Goal: Complete application form

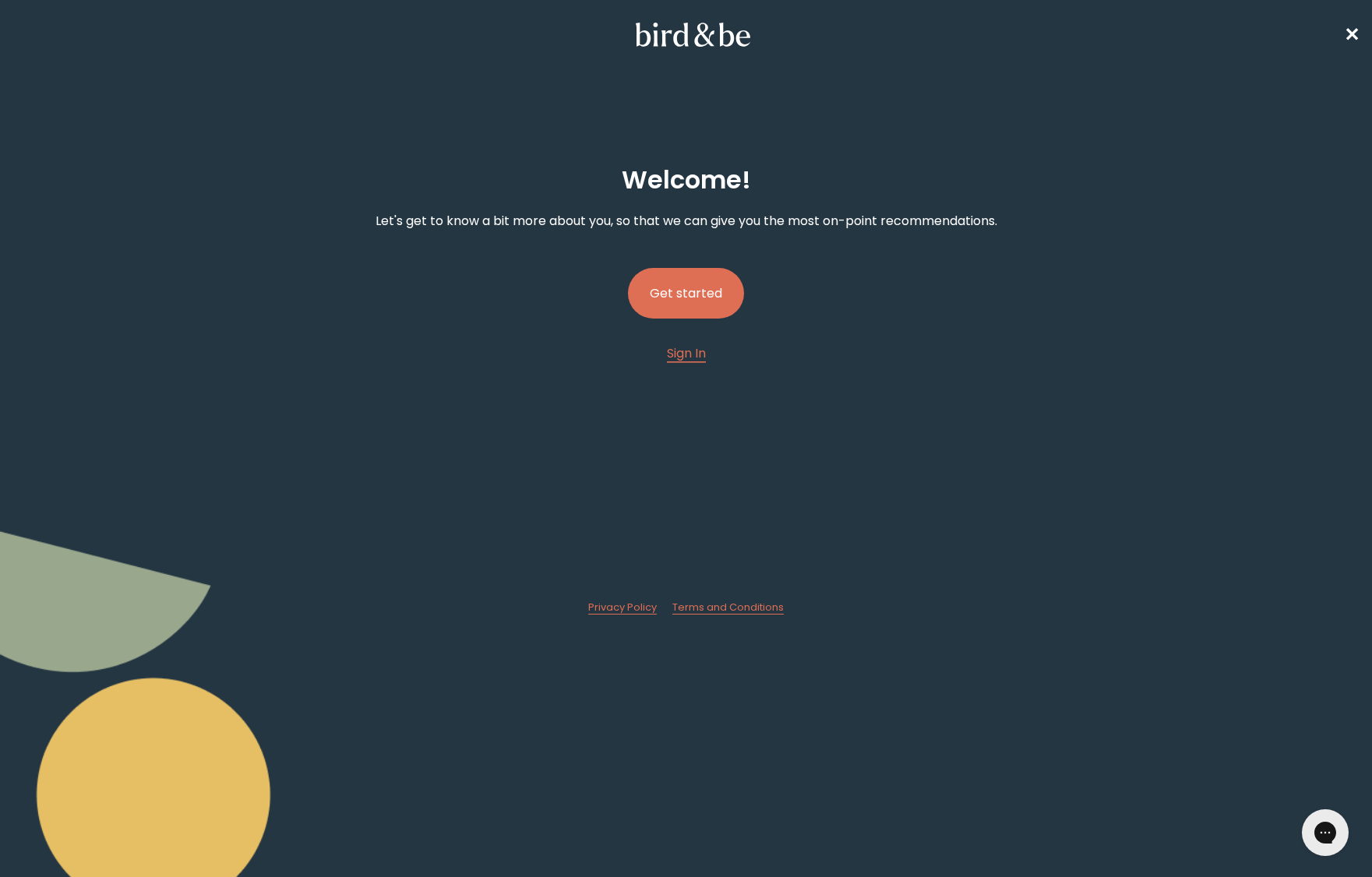
click at [688, 287] on button "Get started" at bounding box center [686, 293] width 116 height 51
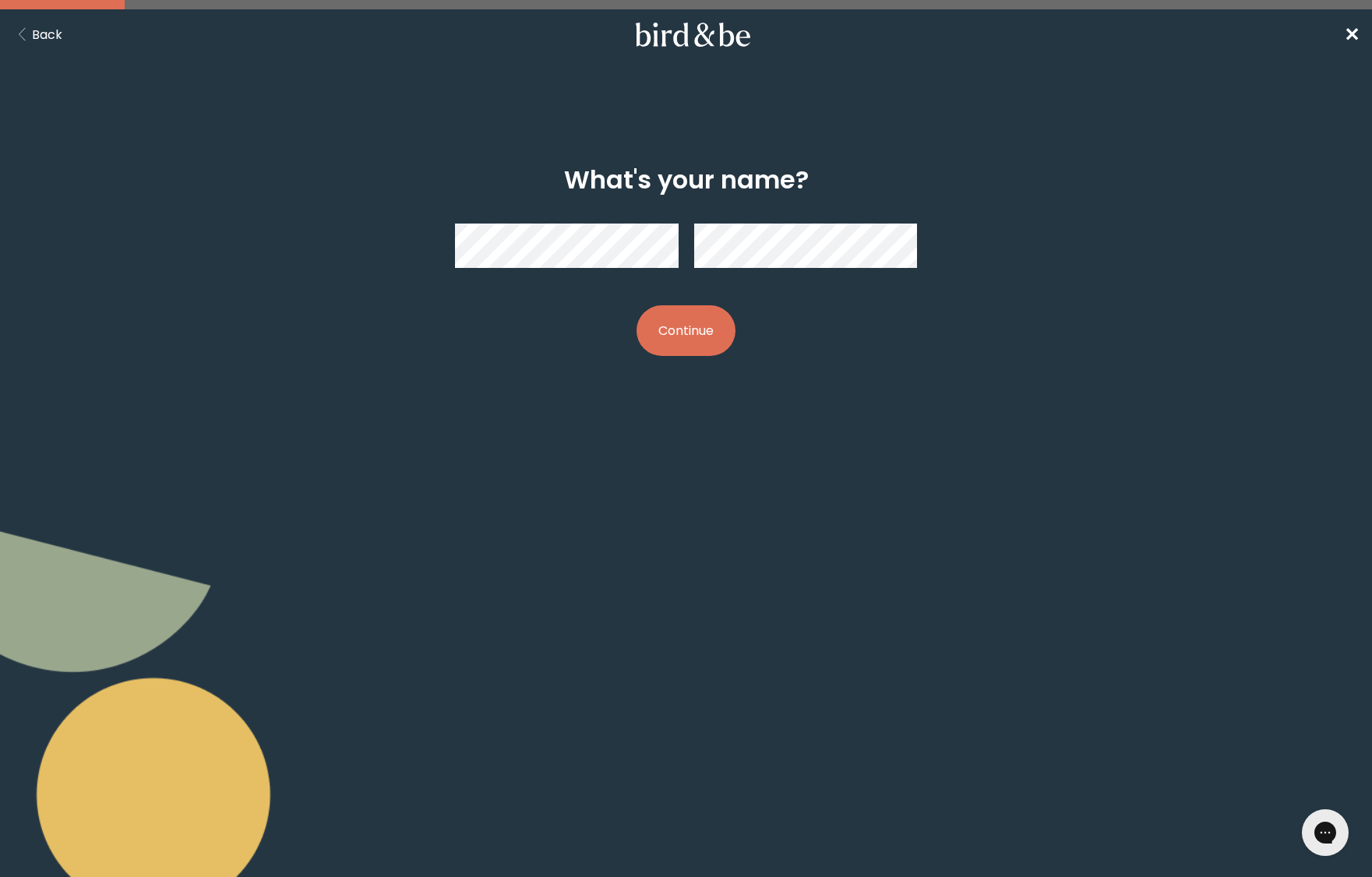
click at [690, 337] on button "Continue" at bounding box center [686, 330] width 99 height 51
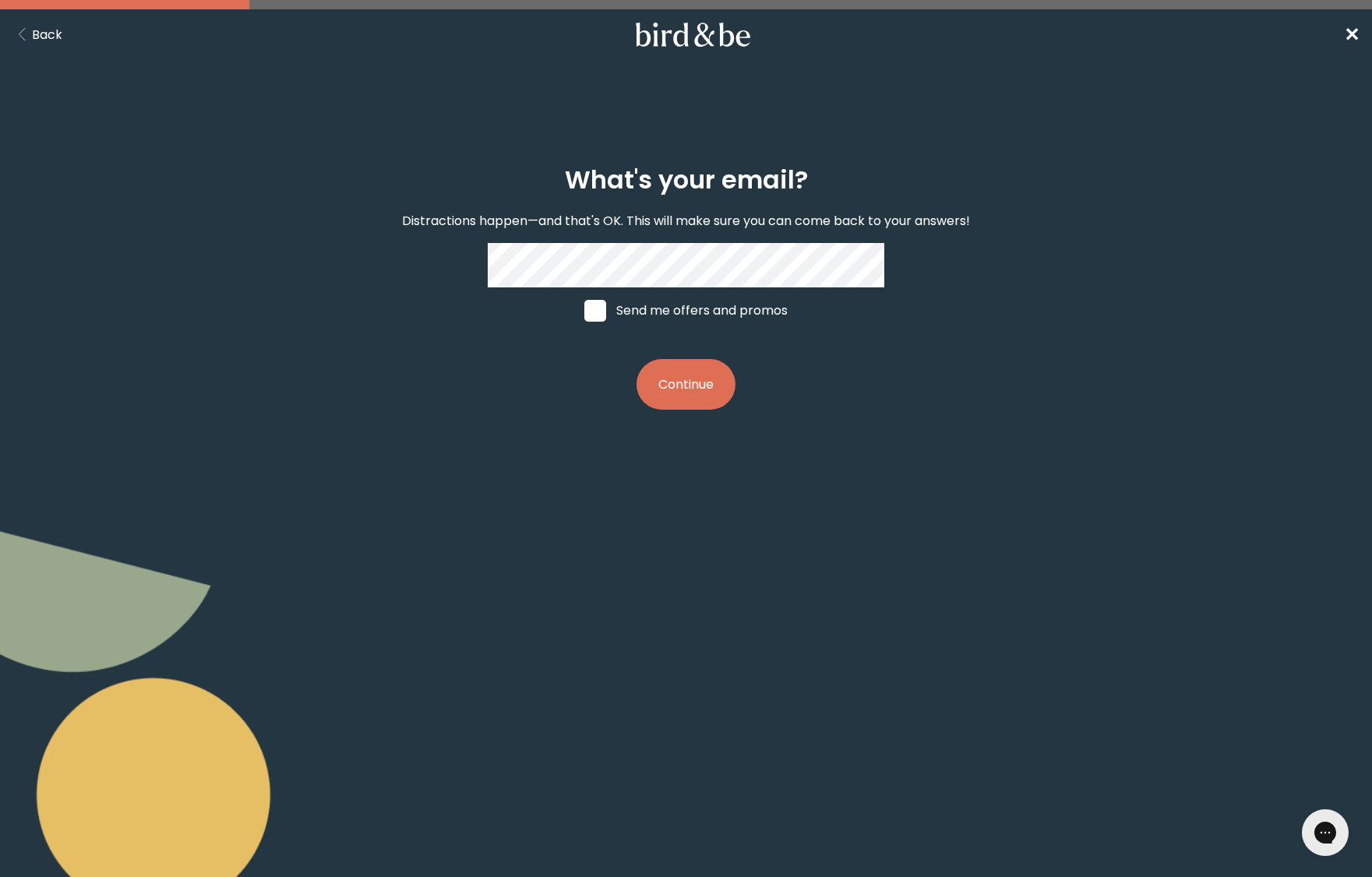
click at [721, 385] on button "Continue" at bounding box center [686, 384] width 99 height 51
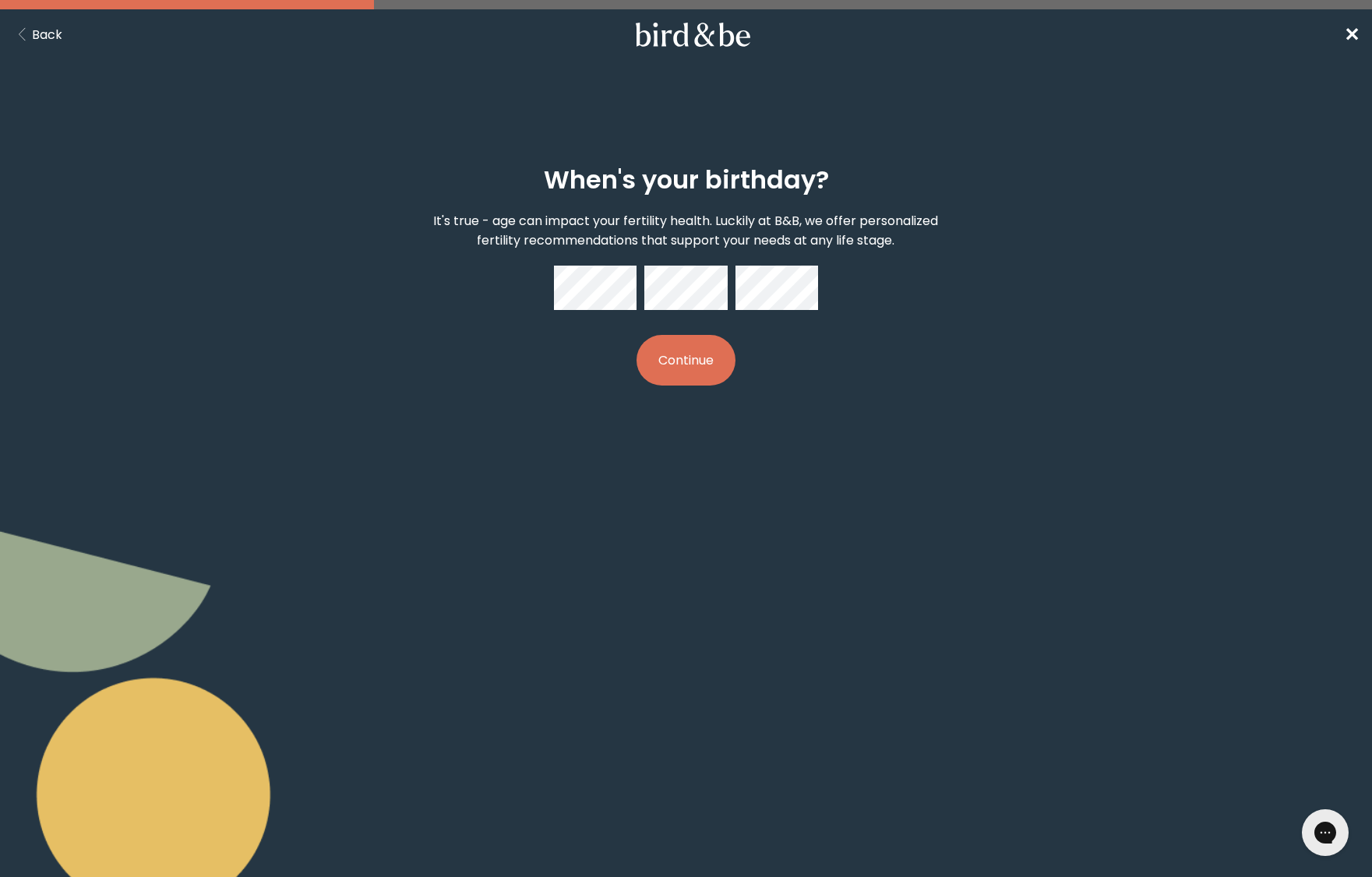
click at [636, 335] on button "Continue" at bounding box center [686, 360] width 99 height 51
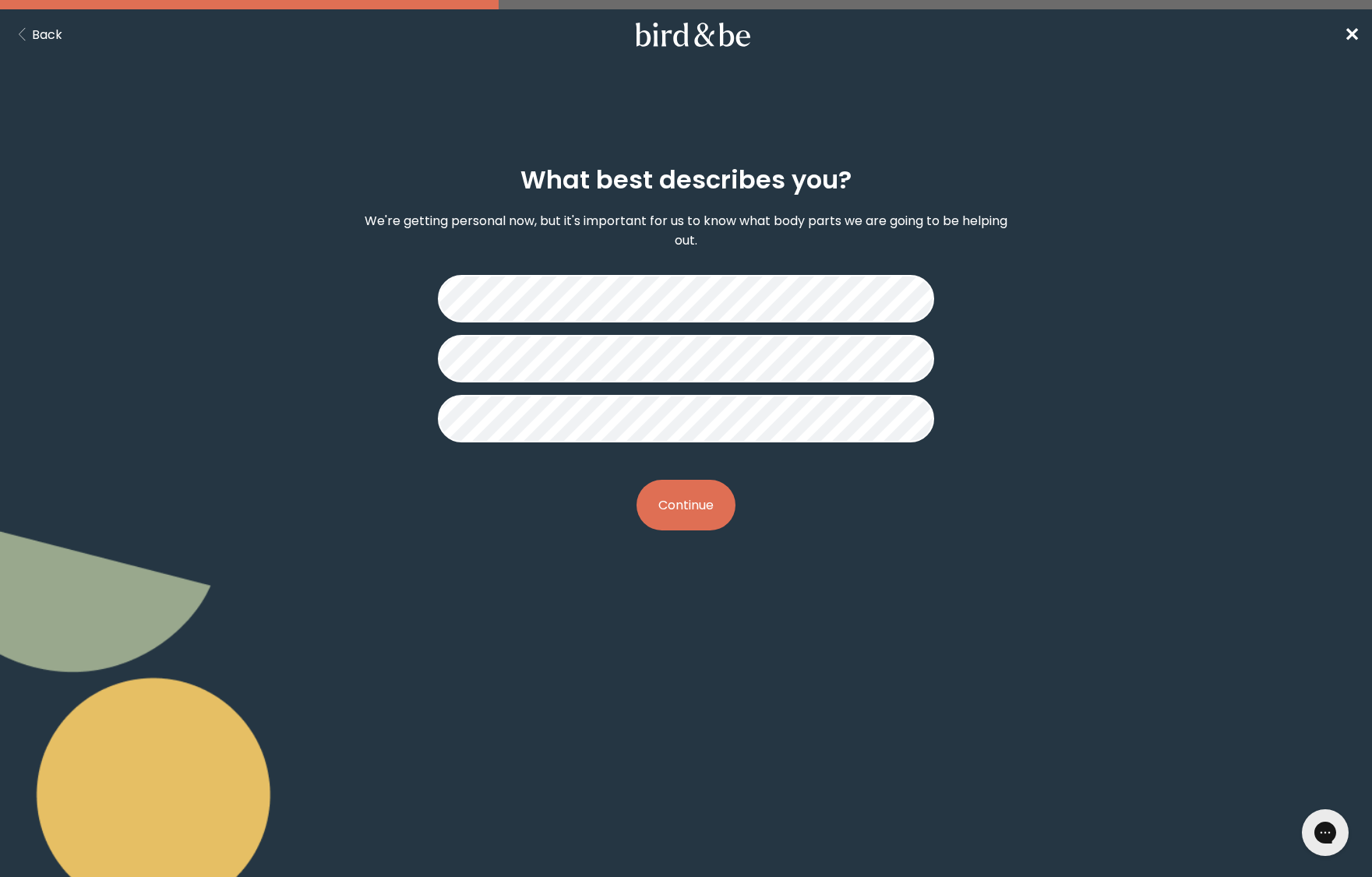
click at [695, 512] on button "Continue" at bounding box center [686, 505] width 99 height 51
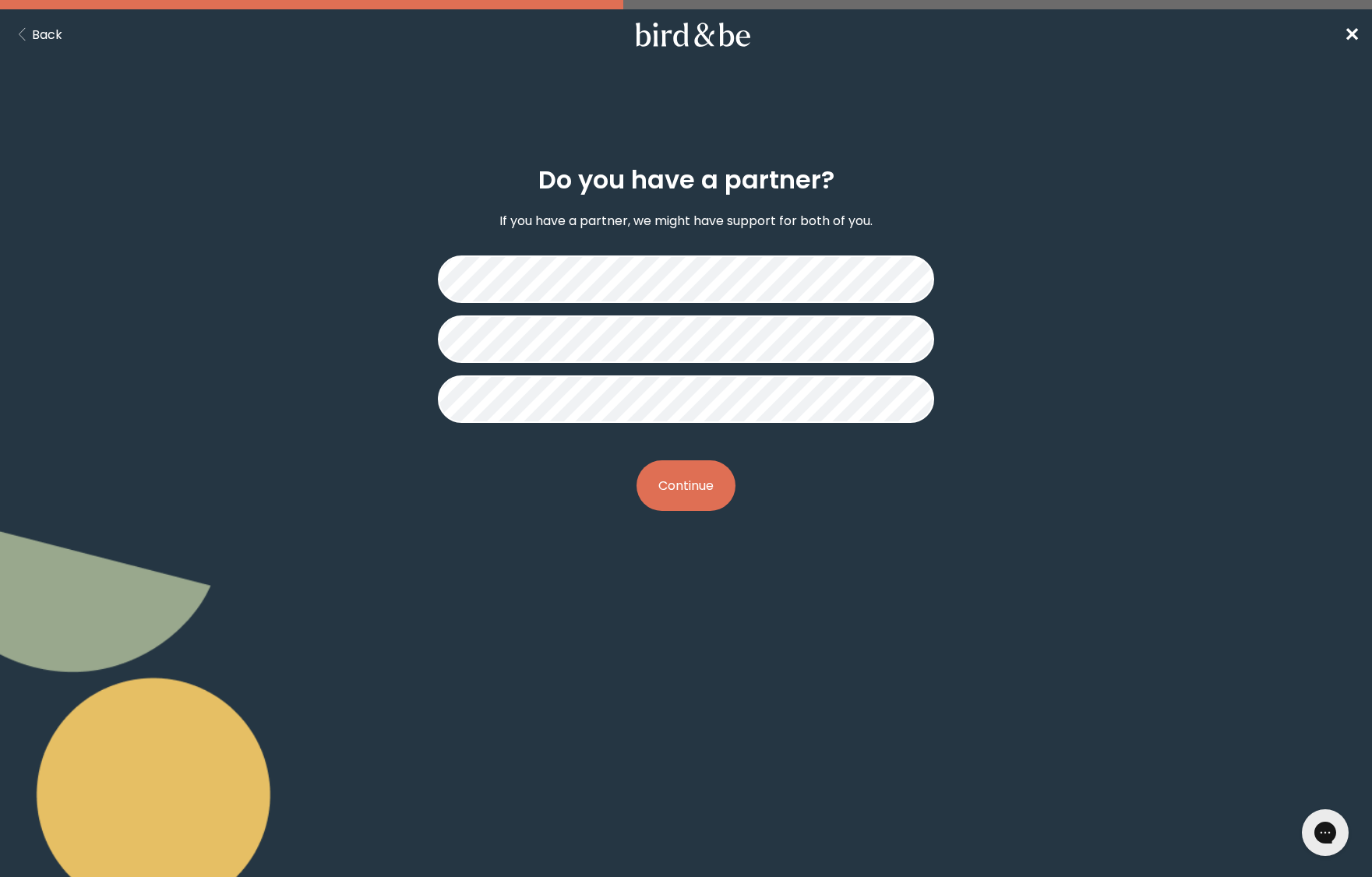
click at [715, 480] on button "Continue" at bounding box center [686, 485] width 99 height 51
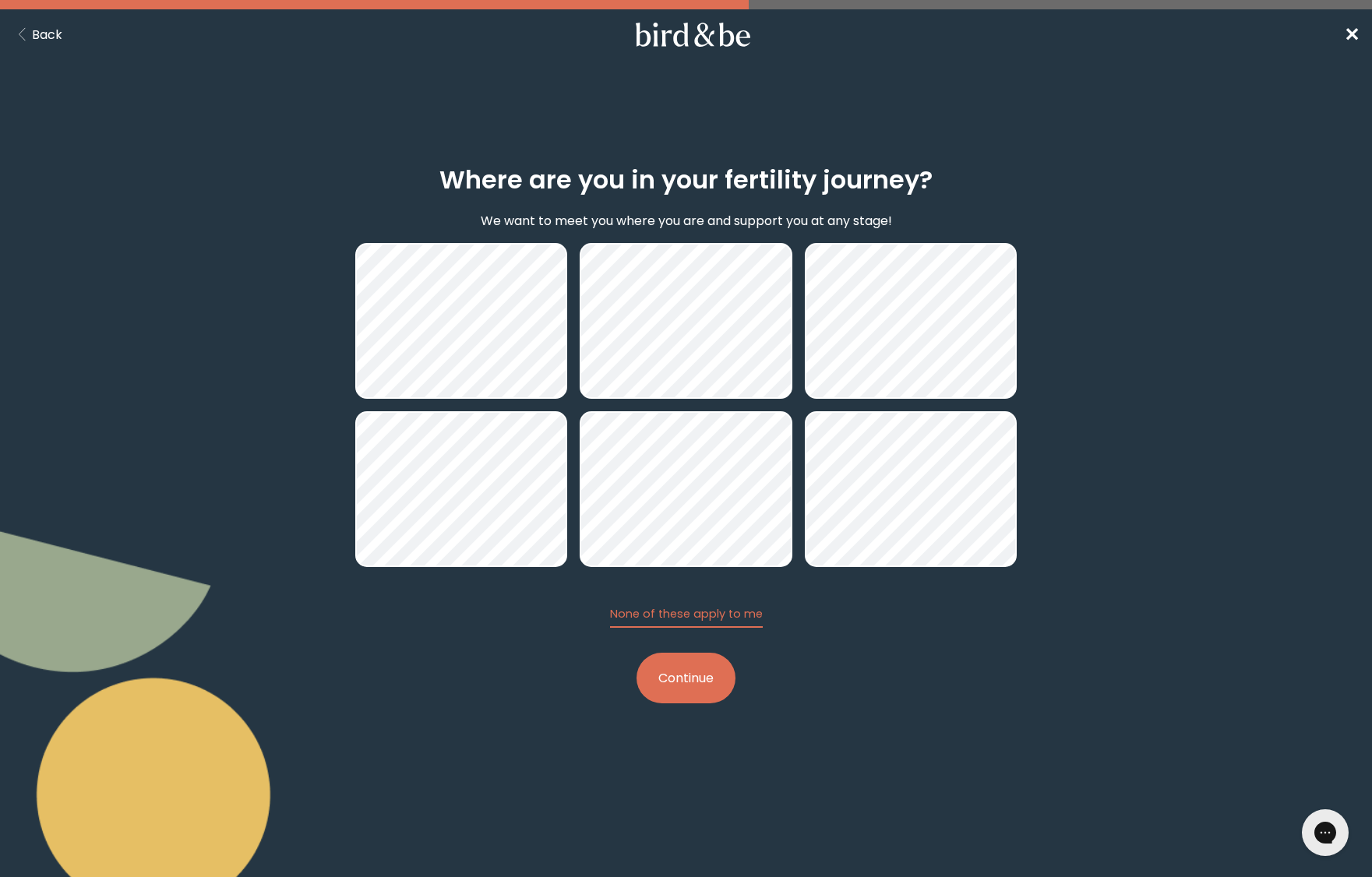
click at [692, 667] on button "Continue" at bounding box center [686, 679] width 99 height 51
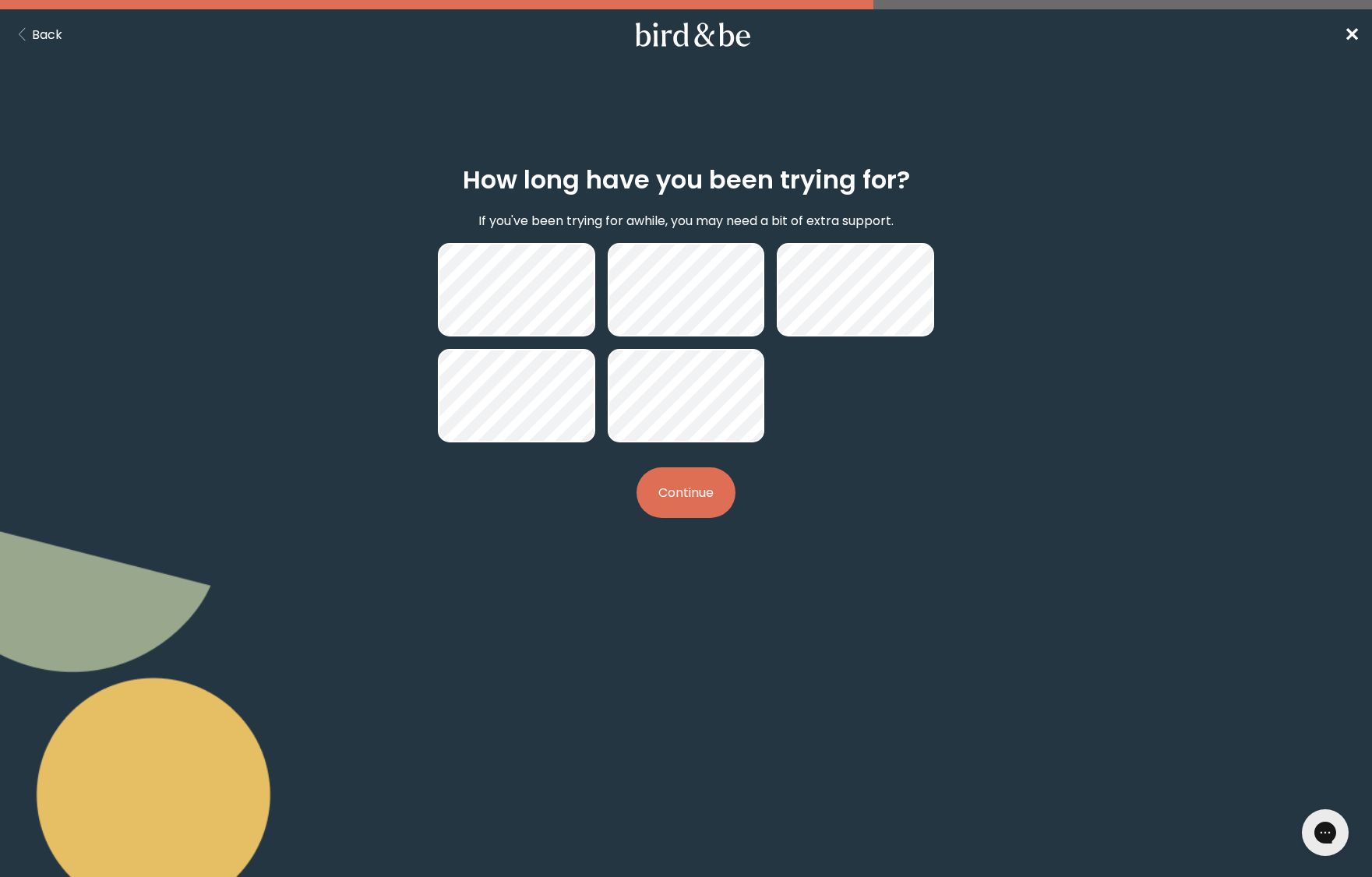
click at [688, 509] on button "Continue" at bounding box center [686, 493] width 99 height 51
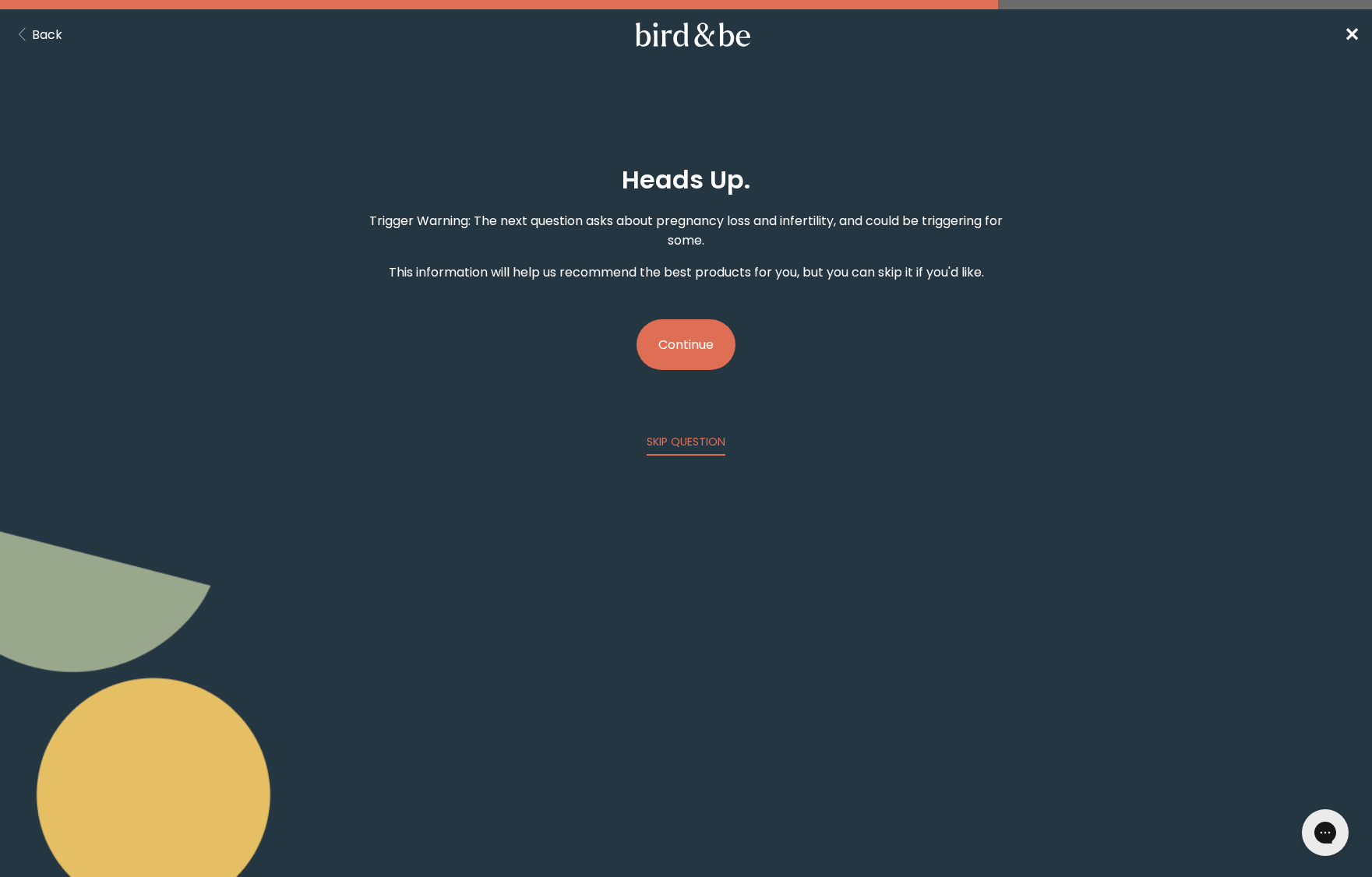
click at [698, 341] on button "Continue" at bounding box center [686, 345] width 99 height 51
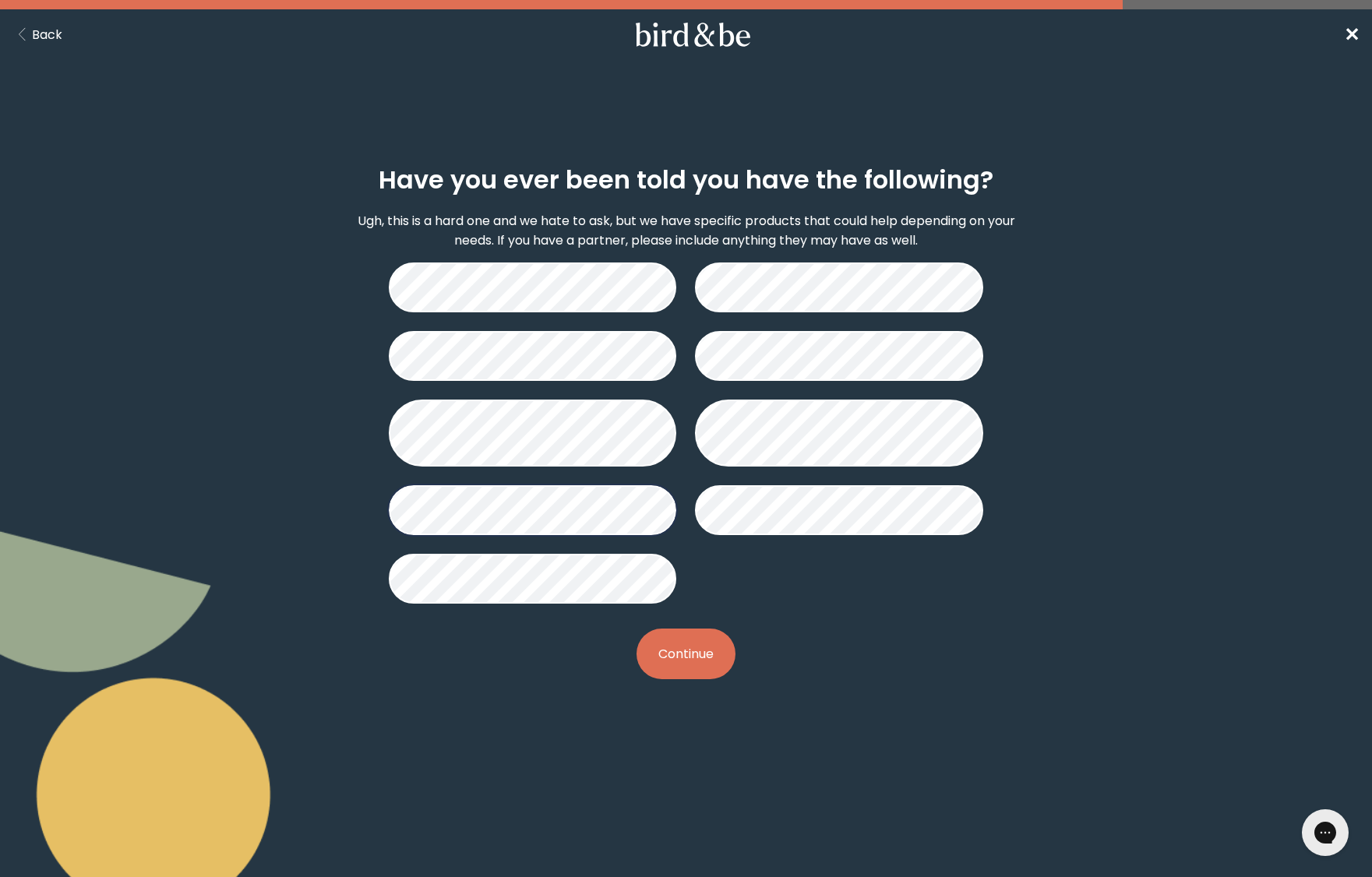
click at [703, 665] on button "Continue" at bounding box center [686, 654] width 99 height 51
